Goal: Task Accomplishment & Management: Complete application form

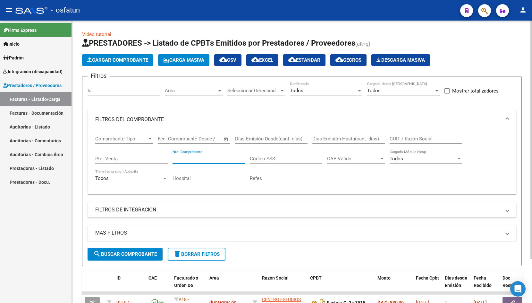
click at [107, 65] on button "Cargar Comprobante" at bounding box center [117, 60] width 71 height 12
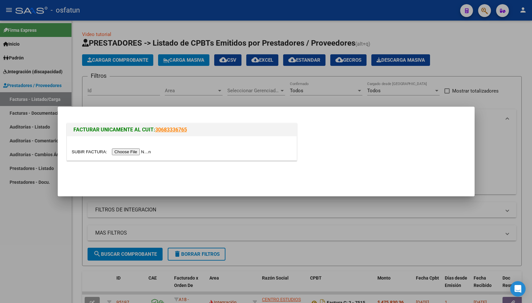
click at [91, 151] on input "file" at bounding box center [112, 151] width 81 height 7
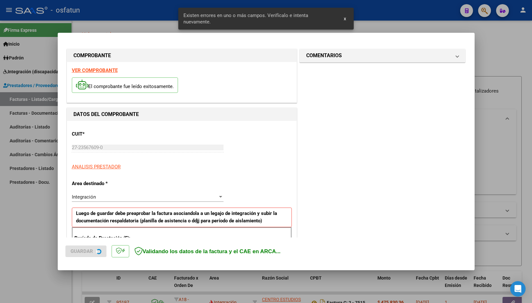
scroll to position [107, 0]
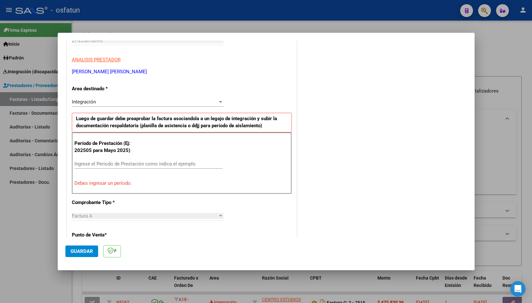
click at [105, 165] on input "Ingrese el Período de Prestación como indica el ejemplo" at bounding box center [148, 164] width 148 height 6
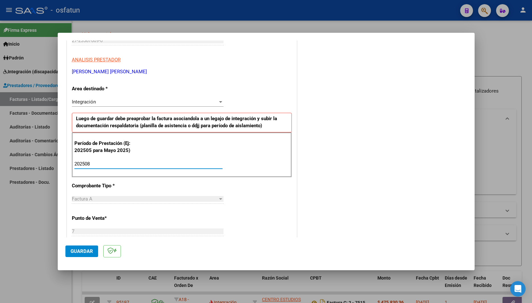
type input "202508"
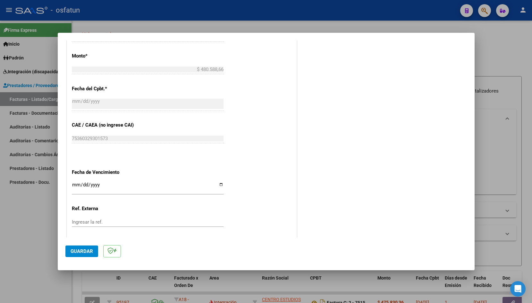
scroll to position [360, 0]
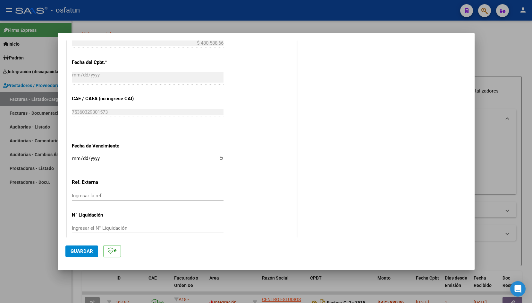
click at [73, 156] on input "Ingresar la fecha" at bounding box center [148, 161] width 152 height 10
type input "[DATE]"
click at [77, 253] on span "Guardar" at bounding box center [82, 251] width 22 height 6
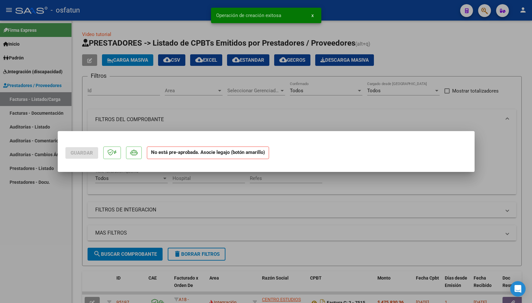
scroll to position [0, 0]
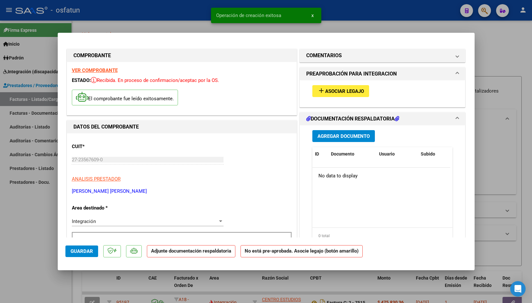
click at [357, 92] on span "Asociar Legajo" at bounding box center [344, 91] width 39 height 6
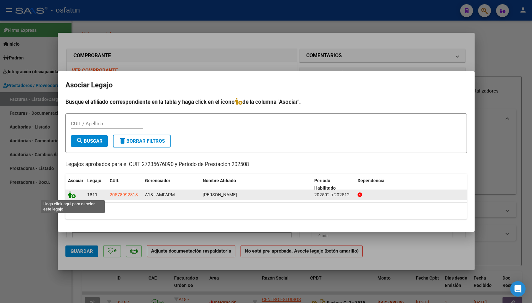
click at [73, 196] on icon at bounding box center [72, 194] width 8 height 7
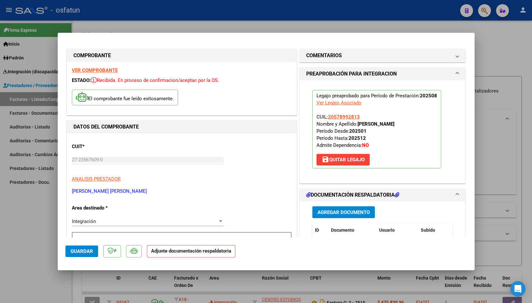
click at [332, 214] on span "Agregar Documento" at bounding box center [344, 212] width 52 height 6
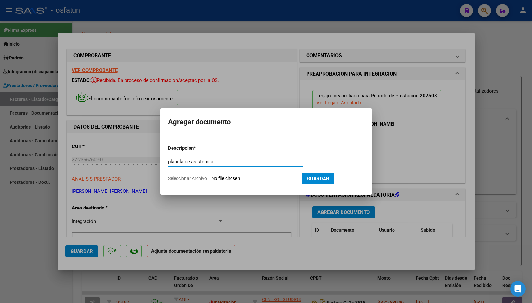
type input "planilla de asistencia"
click at [226, 175] on input "Seleccionar Archivo" at bounding box center [254, 178] width 85 height 6
type input "C:\fakepath\ASIST SAIE [DATE] [PERSON_NAME].pdf"
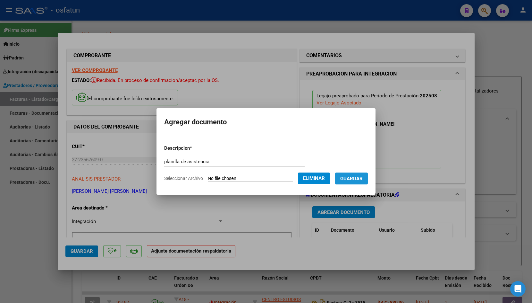
click at [340, 181] on span "Guardar" at bounding box center [351, 178] width 22 height 6
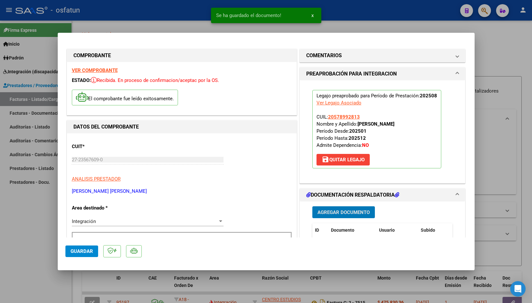
click at [84, 251] on span "Guardar" at bounding box center [82, 251] width 22 height 6
click at [146, 20] on div at bounding box center [266, 151] width 532 height 303
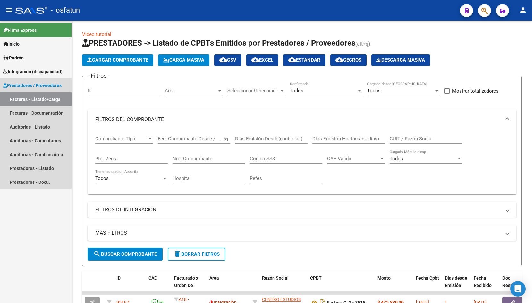
click at [51, 101] on link "Facturas - Listado/Carga" at bounding box center [36, 99] width 72 height 14
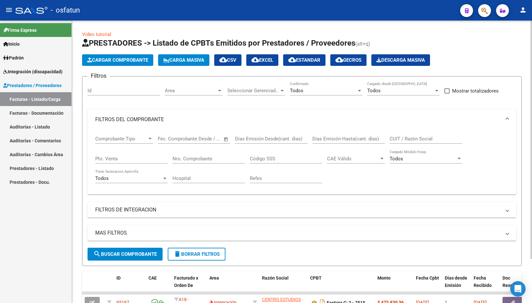
click at [136, 65] on button "Cargar Comprobante" at bounding box center [117, 60] width 71 height 12
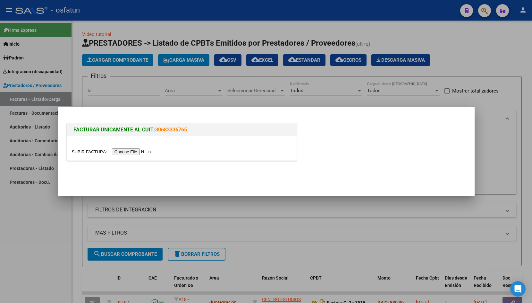
click at [80, 153] on input "file" at bounding box center [112, 151] width 81 height 7
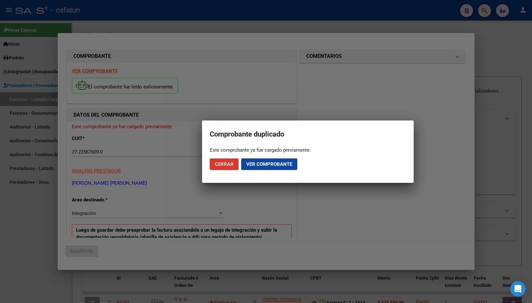
click at [218, 164] on span "Cerrar" at bounding box center [224, 164] width 19 height 6
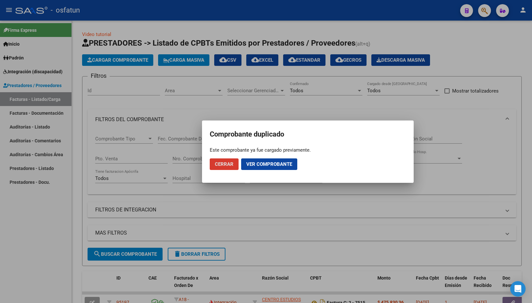
click at [158, 17] on div at bounding box center [266, 151] width 532 height 303
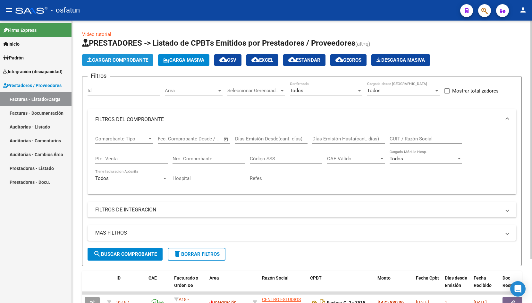
click at [133, 58] on span "Cargar Comprobante" at bounding box center [117, 60] width 61 height 6
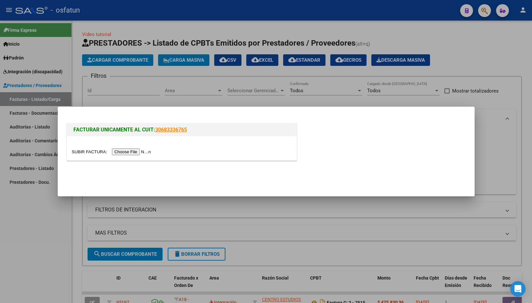
click at [81, 151] on input "file" at bounding box center [112, 151] width 81 height 7
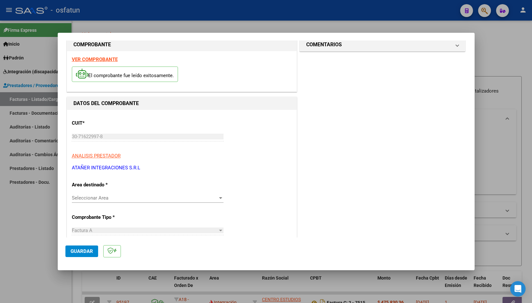
scroll to position [12, 0]
click at [105, 199] on span "Seleccionar Area" at bounding box center [145, 197] width 146 height 6
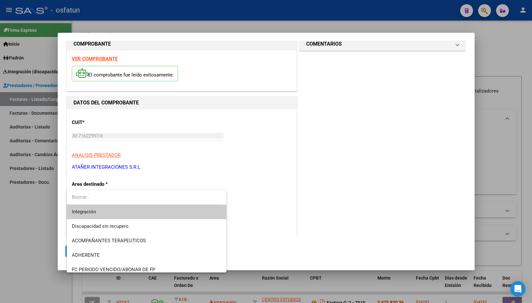
click at [100, 215] on span "Integración" at bounding box center [147, 211] width 150 height 14
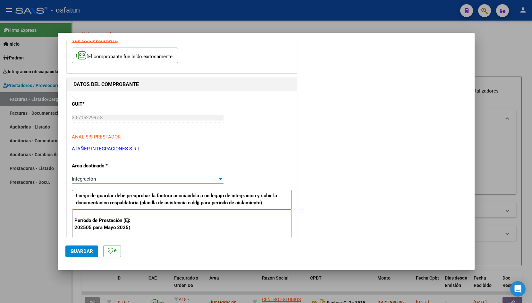
scroll to position [50, 0]
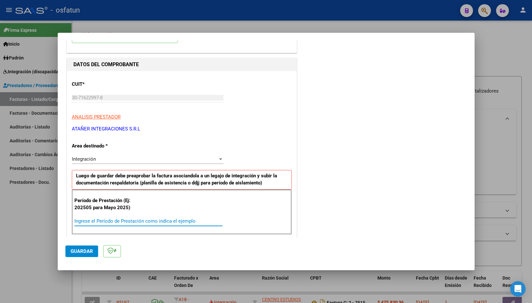
click at [97, 221] on input "Ingrese el Período de Prestación como indica el ejemplo" at bounding box center [148, 221] width 148 height 6
type input "202508"
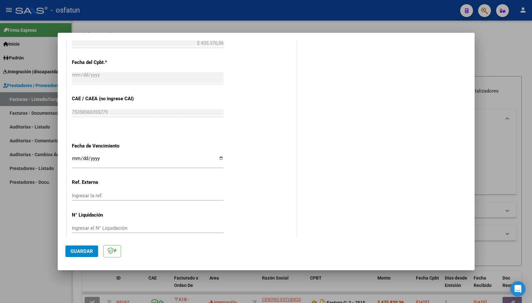
click at [77, 156] on input "Ingresar la fecha" at bounding box center [148, 161] width 152 height 10
type input "[DATE]"
click at [87, 251] on span "Guardar" at bounding box center [82, 251] width 22 height 6
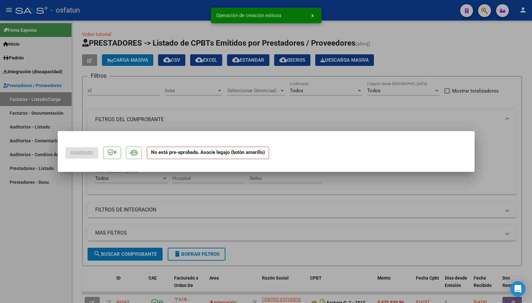
scroll to position [0, 0]
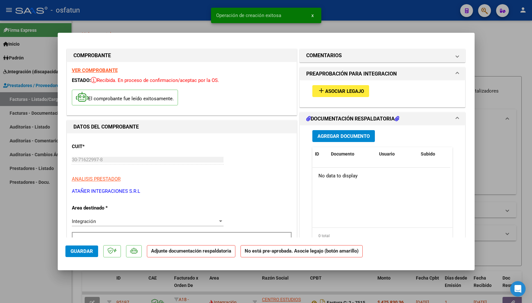
click at [322, 91] on mat-icon "add" at bounding box center [322, 91] width 8 height 8
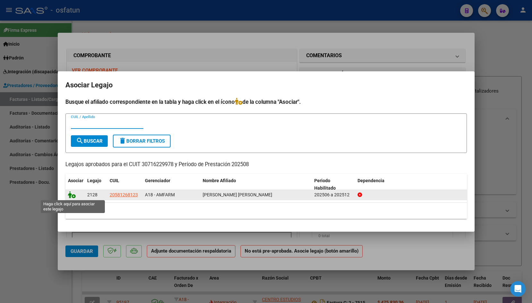
click at [69, 196] on icon at bounding box center [72, 194] width 8 height 7
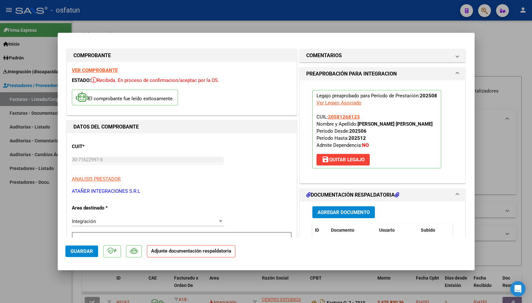
click at [352, 213] on span "Agregar Documento" at bounding box center [344, 212] width 52 height 6
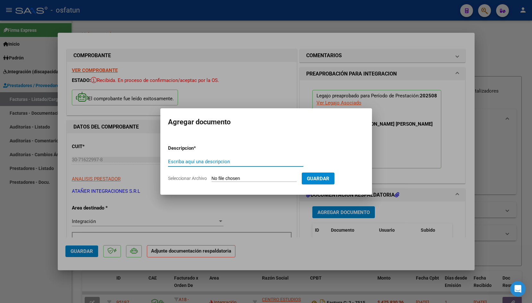
click at [226, 168] on div "Escriba aquí una descripcion" at bounding box center [235, 165] width 135 height 16
click at [227, 159] on input "Escriba aquí una descripcion" at bounding box center [235, 161] width 135 height 6
type input "planilla de asistencia"
click at [224, 179] on input "Seleccionar Archivo" at bounding box center [254, 178] width 85 height 6
type input "C:\fakepath\[PERSON_NAME] - REHAB [DATE].pdf"
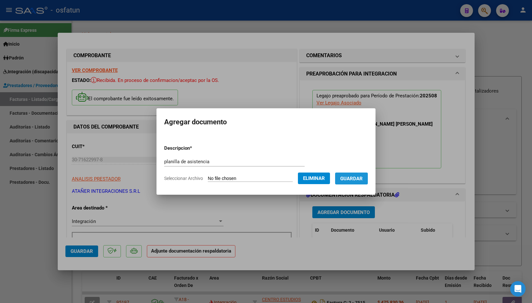
click at [335, 184] on button "Guardar" at bounding box center [351, 178] width 33 height 12
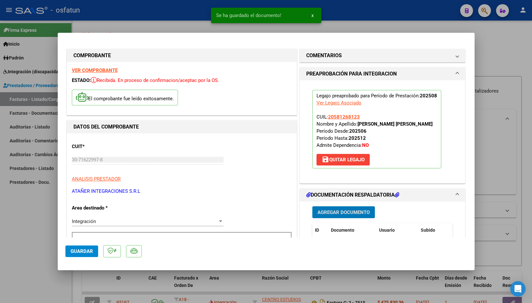
click at [85, 249] on span "Guardar" at bounding box center [82, 251] width 22 height 6
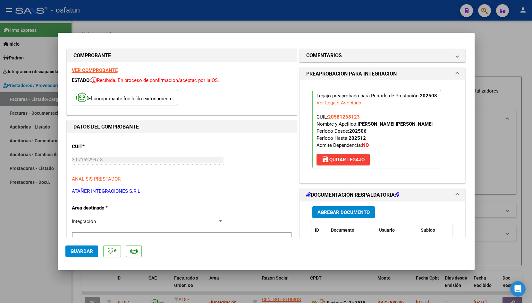
click at [177, 14] on div at bounding box center [266, 151] width 532 height 303
